Goal: Transaction & Acquisition: Purchase product/service

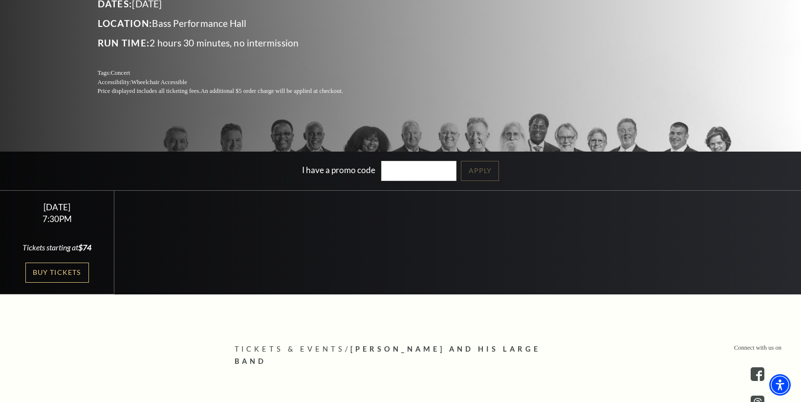
scroll to position [167, 0]
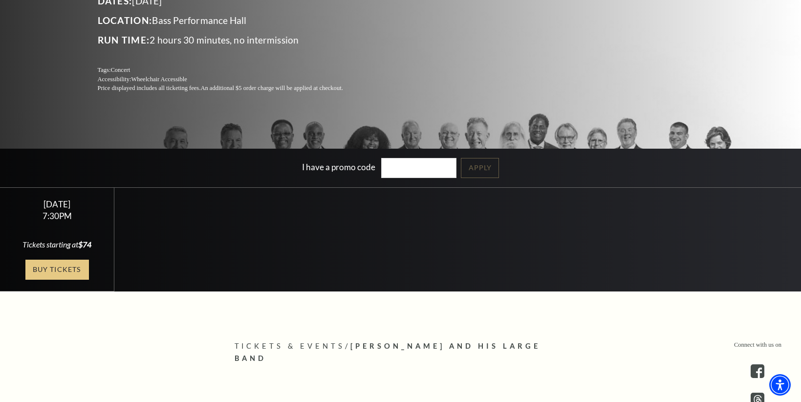
click at [69, 271] on link "Buy Tickets" at bounding box center [57, 270] width 64 height 20
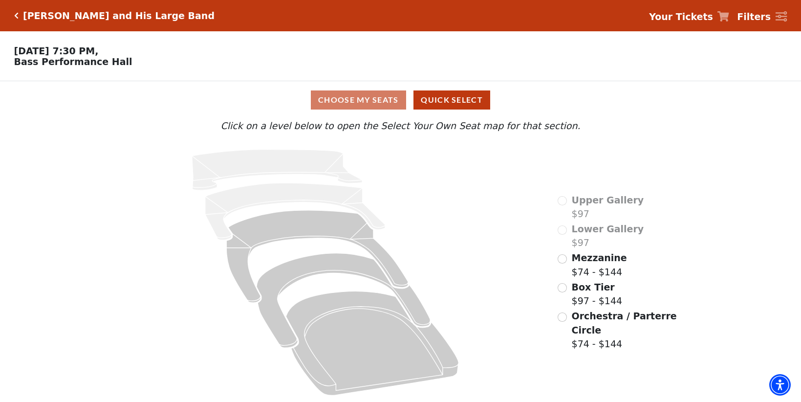
scroll to position [1, 0]
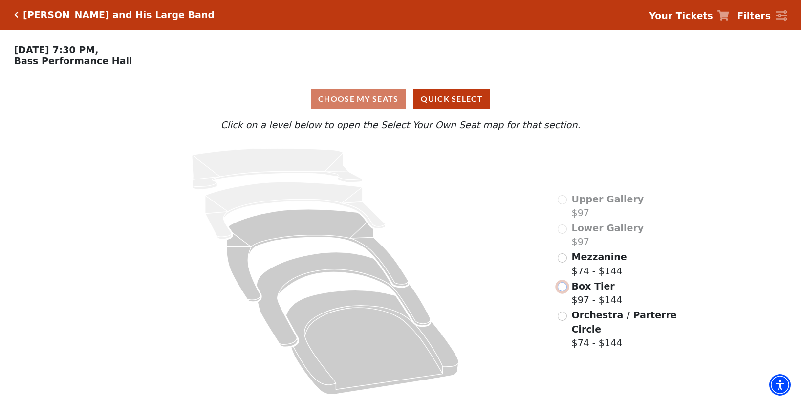
click at [563, 286] on input "Box Tier$97 - $144\a" at bounding box center [562, 286] width 9 height 9
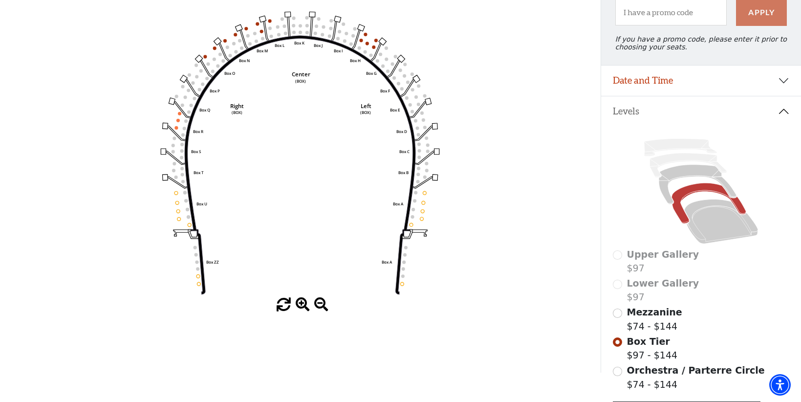
scroll to position [112, 0]
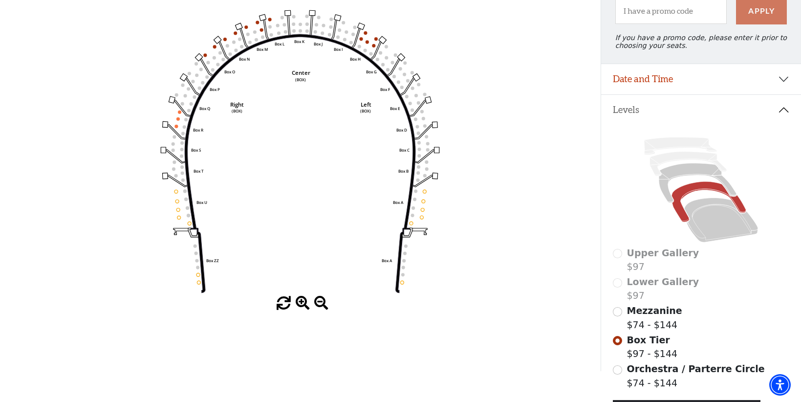
click at [618, 255] on div "Upper Gallery $97" at bounding box center [701, 260] width 176 height 28
click at [617, 342] on input "Box Tier$97 - $144\a" at bounding box center [617, 340] width 9 height 9
click at [617, 254] on div "Upper Gallery $97" at bounding box center [701, 260] width 176 height 28
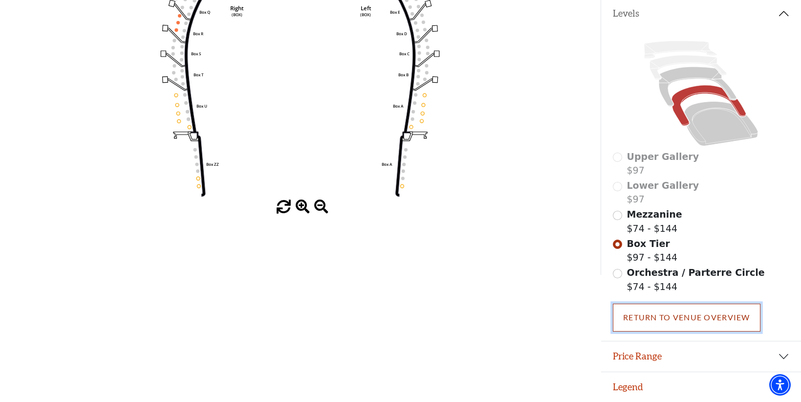
click at [646, 317] on link "Return To Venue Overview" at bounding box center [687, 317] width 148 height 27
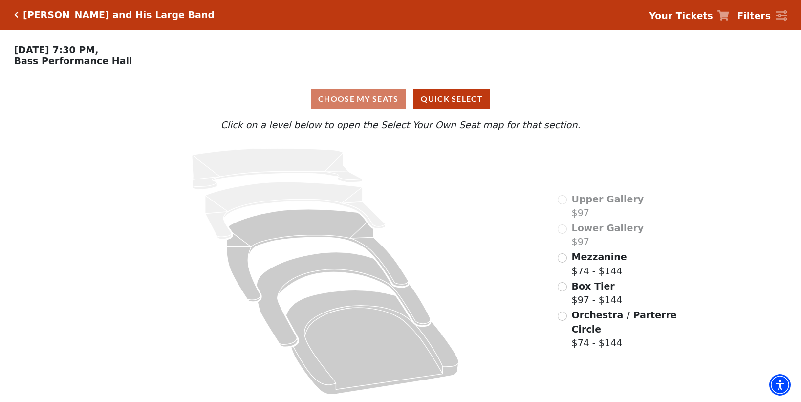
click at [566, 228] on div "Lower Gallery $97" at bounding box center [601, 235] width 86 height 28
click at [563, 231] on div "Lower Gallery $97" at bounding box center [601, 235] width 86 height 28
click at [354, 99] on div "Choose My Seats Quick Select" at bounding box center [400, 98] width 601 height 19
click at [563, 317] on input "Orchestra / Parterre Circle$74 - $144\a" at bounding box center [562, 315] width 9 height 9
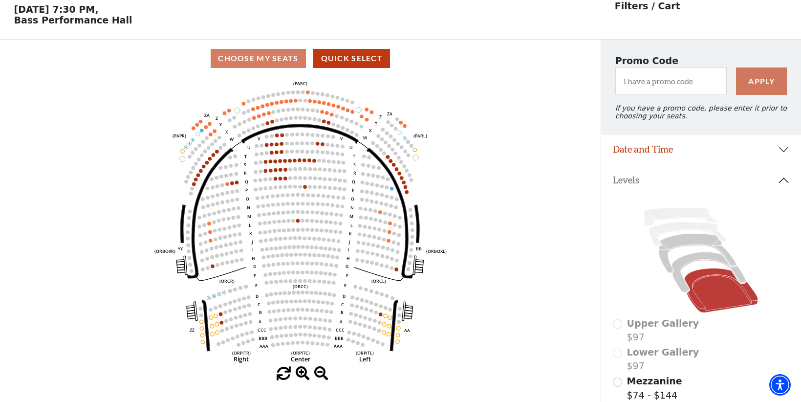
scroll to position [45, 0]
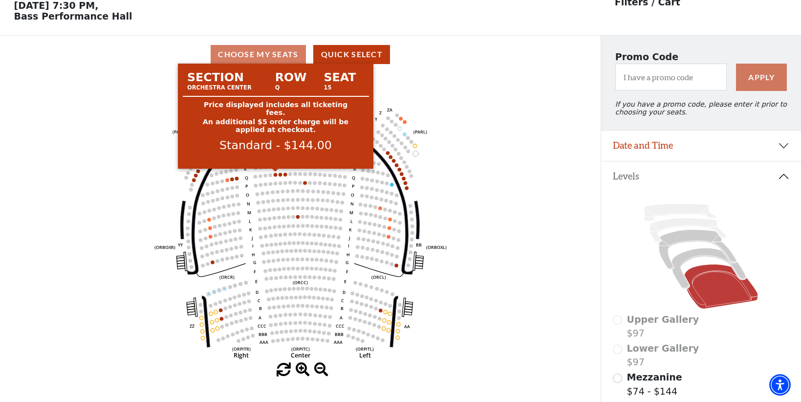
click at [275, 176] on circle at bounding box center [275, 174] width 3 height 3
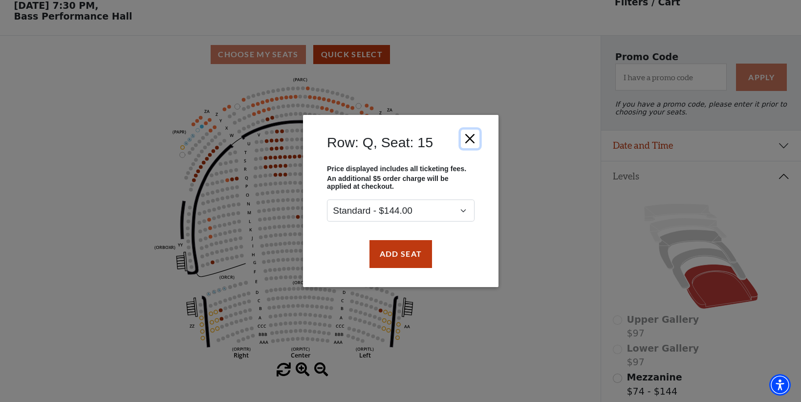
click at [472, 138] on button "Close" at bounding box center [469, 139] width 19 height 19
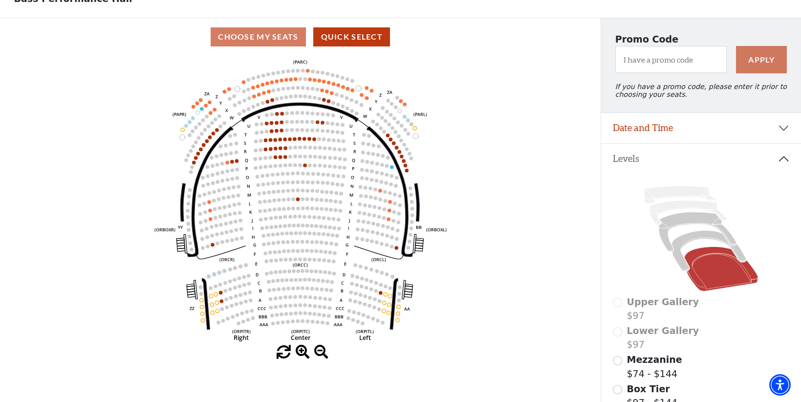
scroll to position [0, 0]
